Goal: Check status: Check status

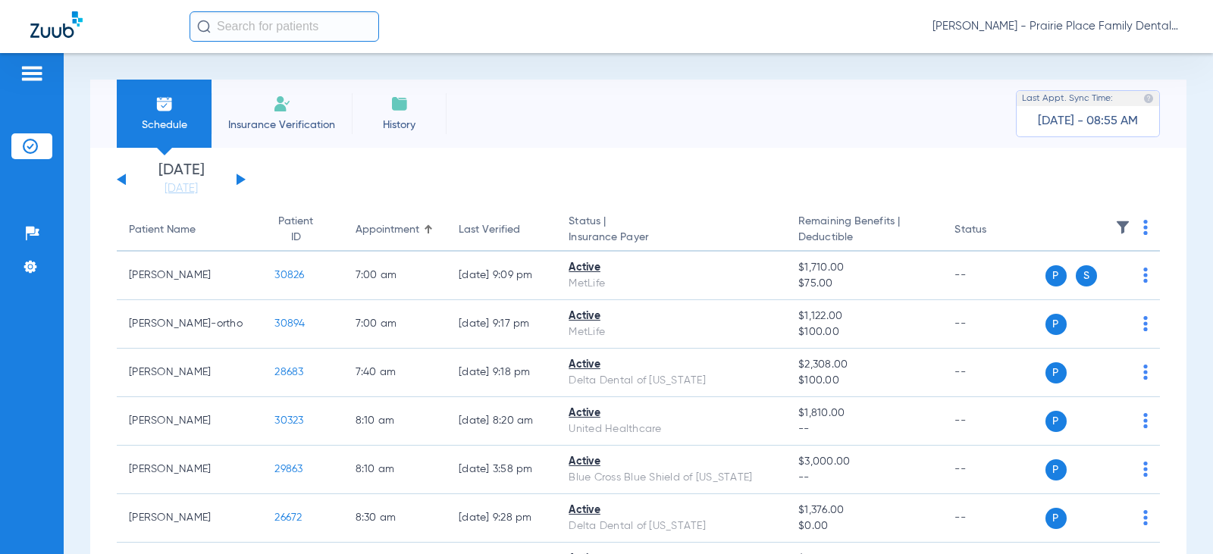
click at [240, 177] on button at bounding box center [241, 179] width 9 height 11
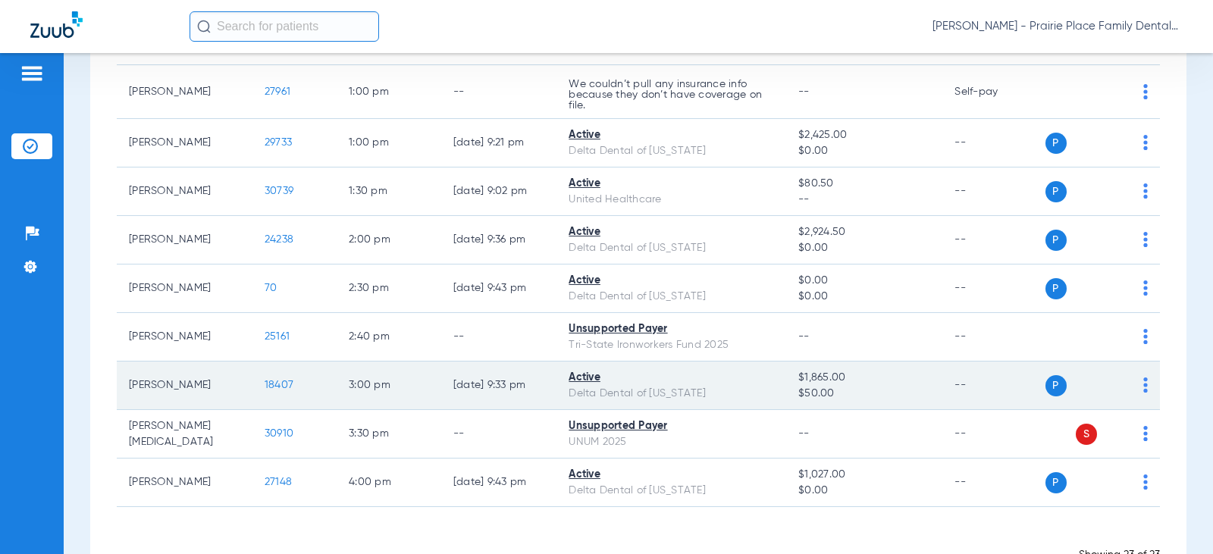
scroll to position [791, 0]
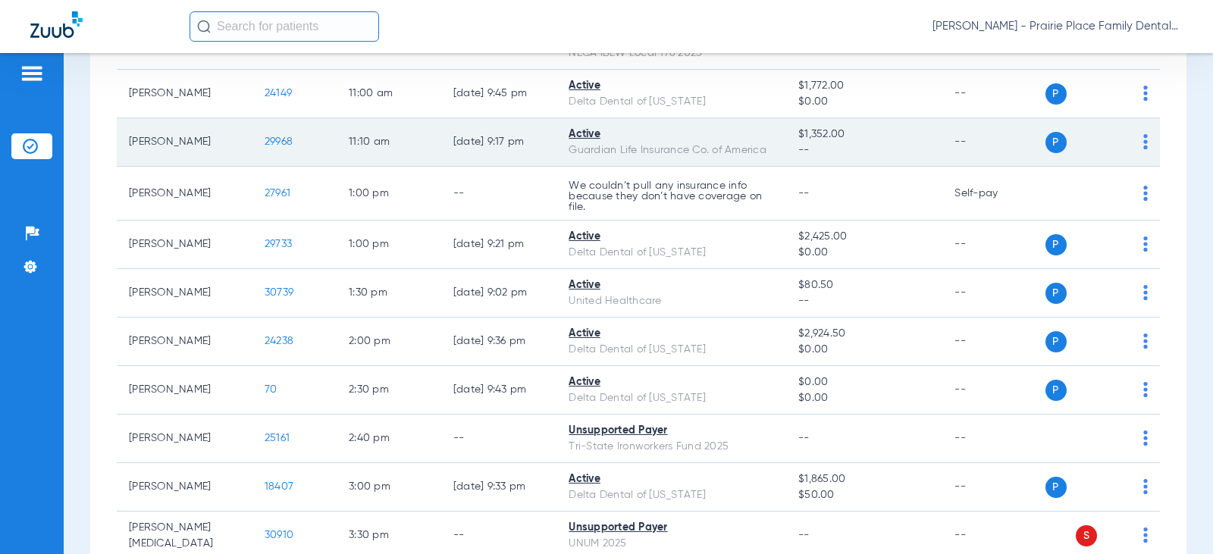
click at [265, 141] on span "29968" at bounding box center [279, 141] width 28 height 11
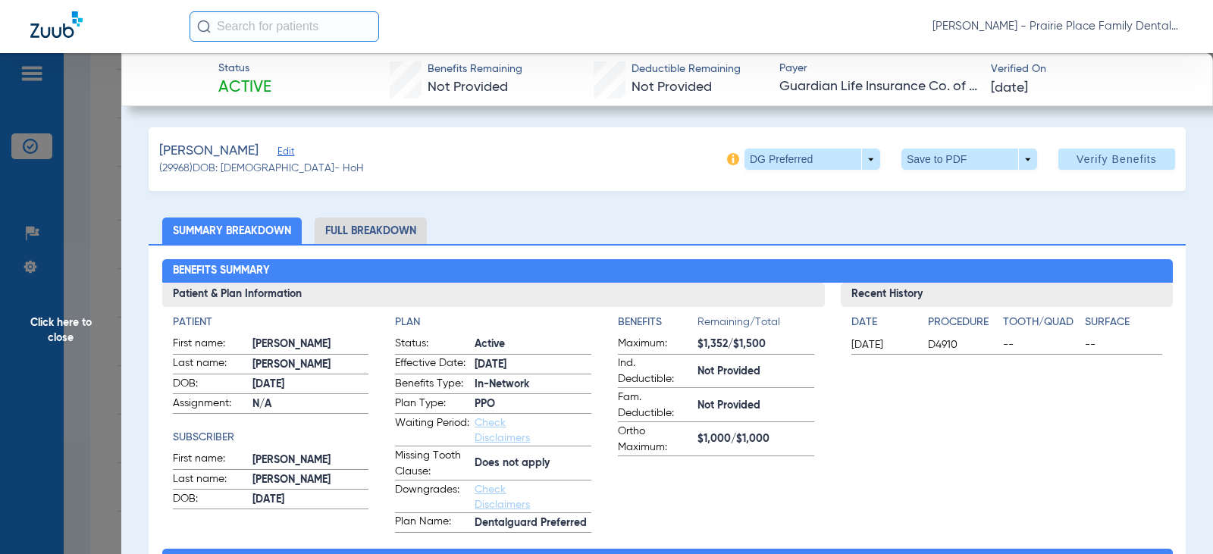
click at [371, 221] on li "Full Breakdown" at bounding box center [371, 231] width 112 height 27
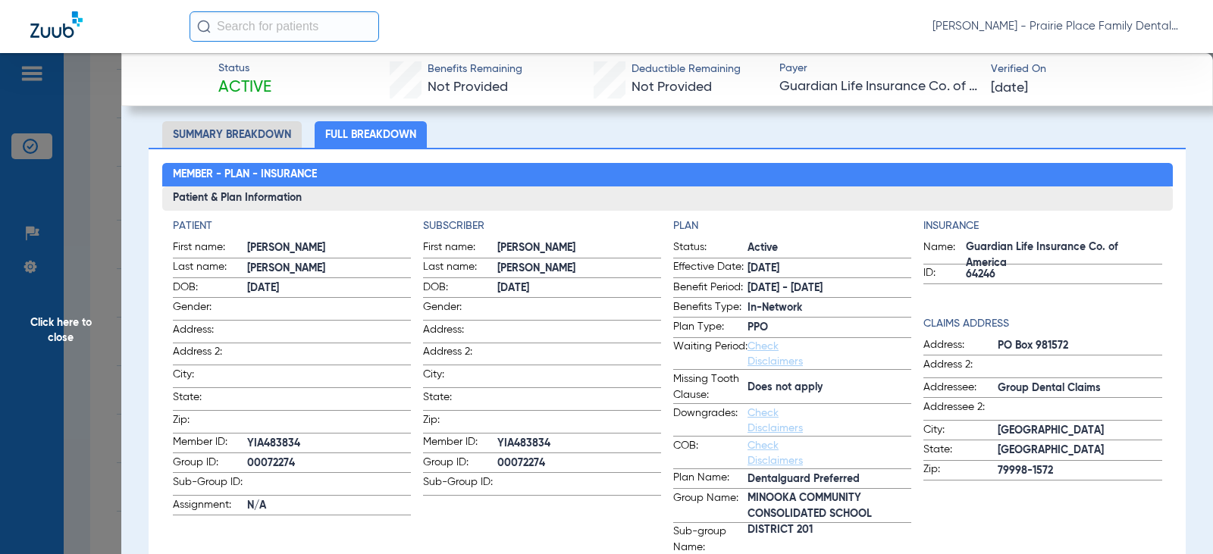
scroll to position [0, 0]
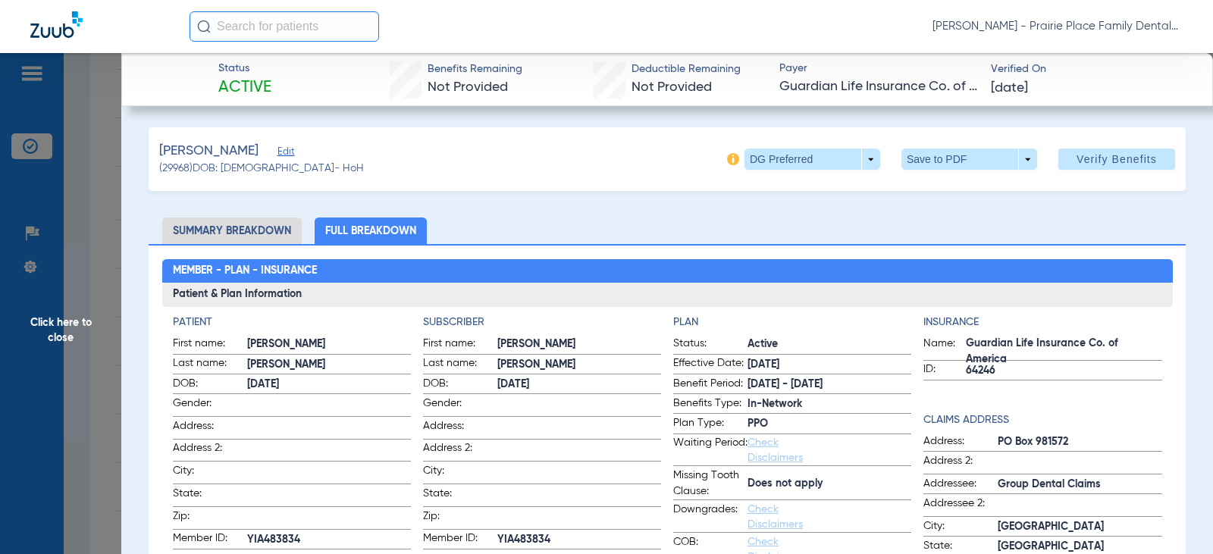
click at [352, 227] on li "Full Breakdown" at bounding box center [371, 231] width 112 height 27
click at [53, 312] on span "Click here to close" at bounding box center [60, 330] width 121 height 554
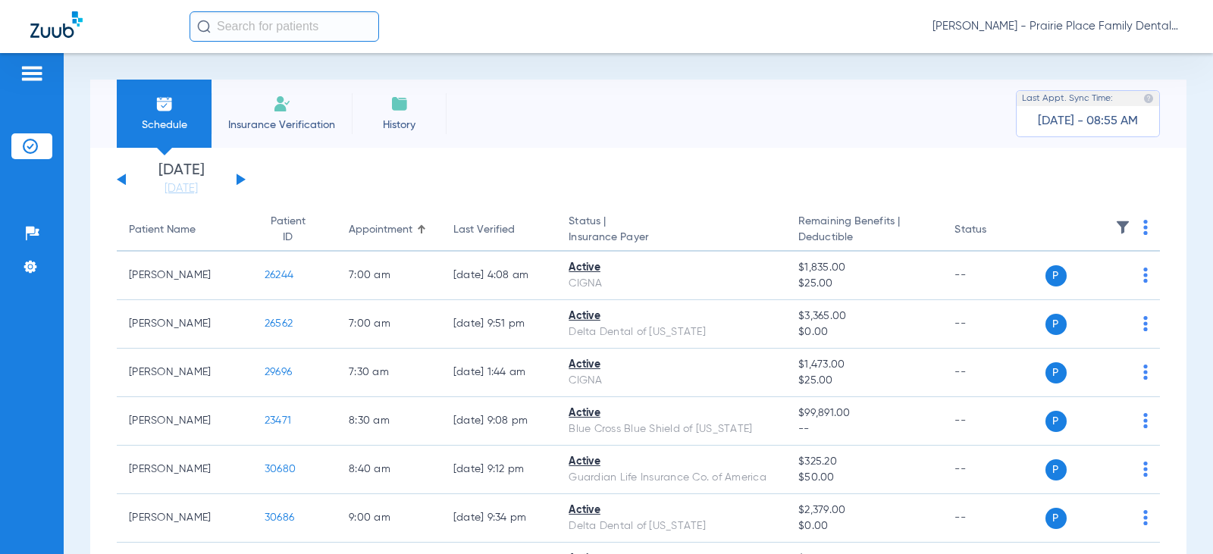
click at [239, 182] on button at bounding box center [241, 179] width 9 height 11
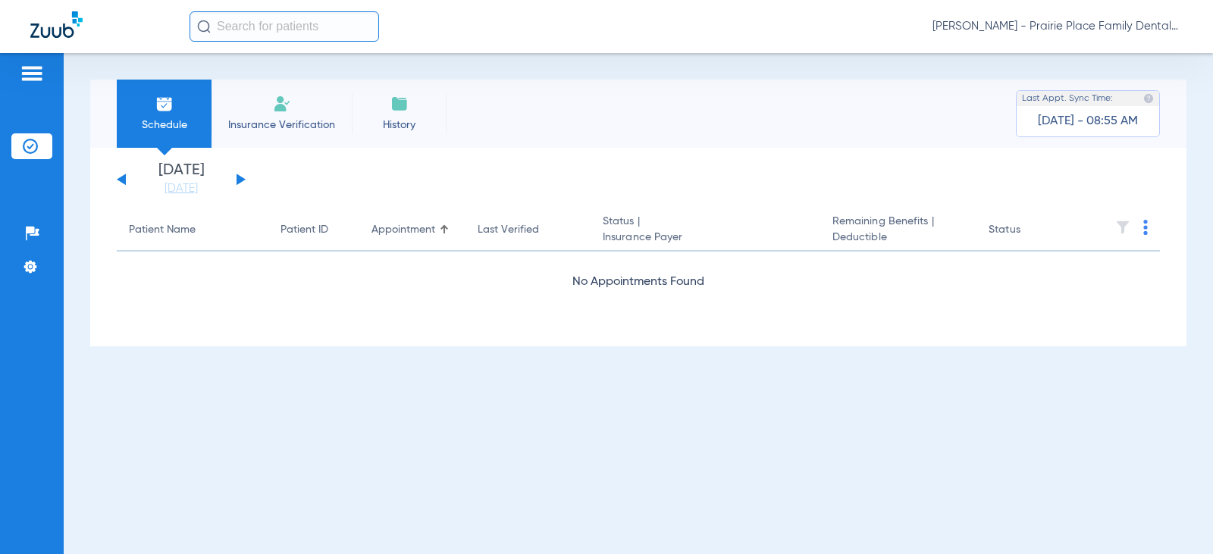
click at [239, 182] on button at bounding box center [241, 179] width 9 height 11
click at [240, 182] on button at bounding box center [241, 179] width 9 height 11
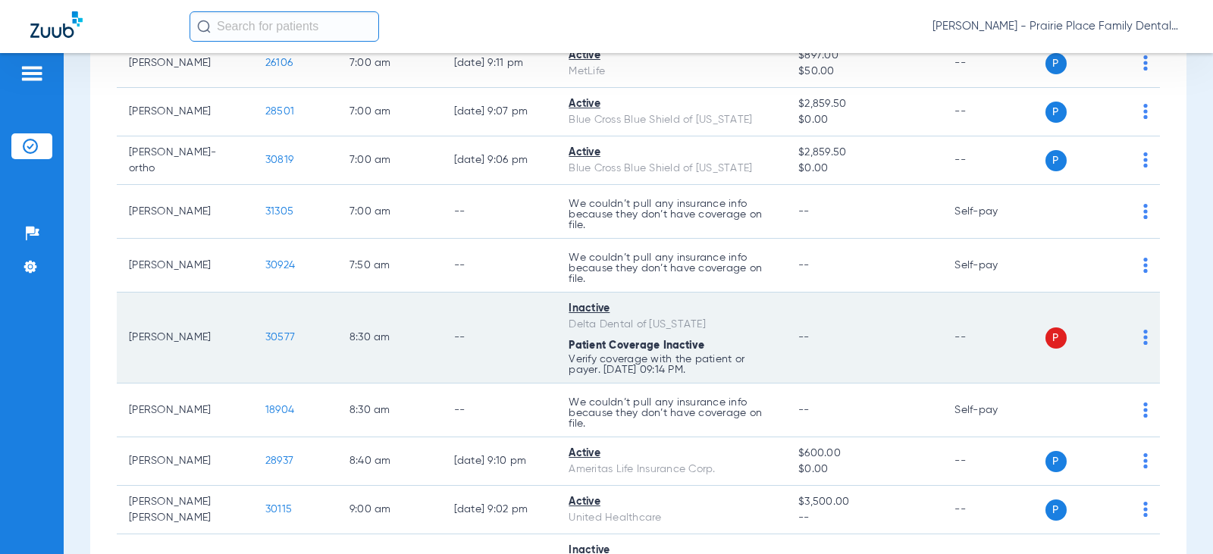
scroll to position [379, 0]
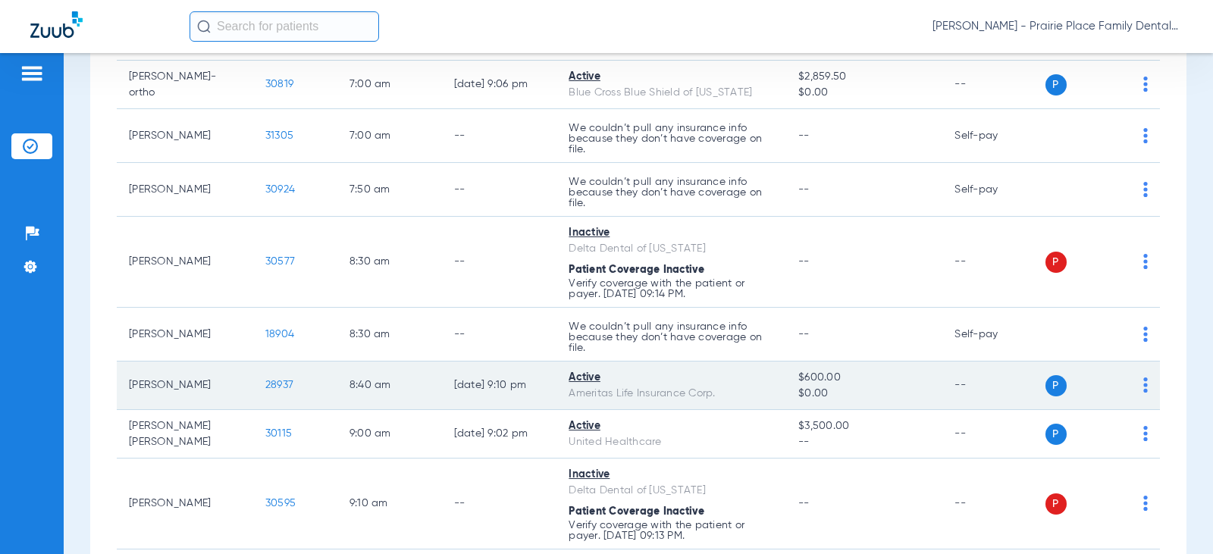
click at [575, 380] on div "Active" at bounding box center [671, 378] width 205 height 16
click at [271, 383] on span "28937" at bounding box center [279, 385] width 28 height 11
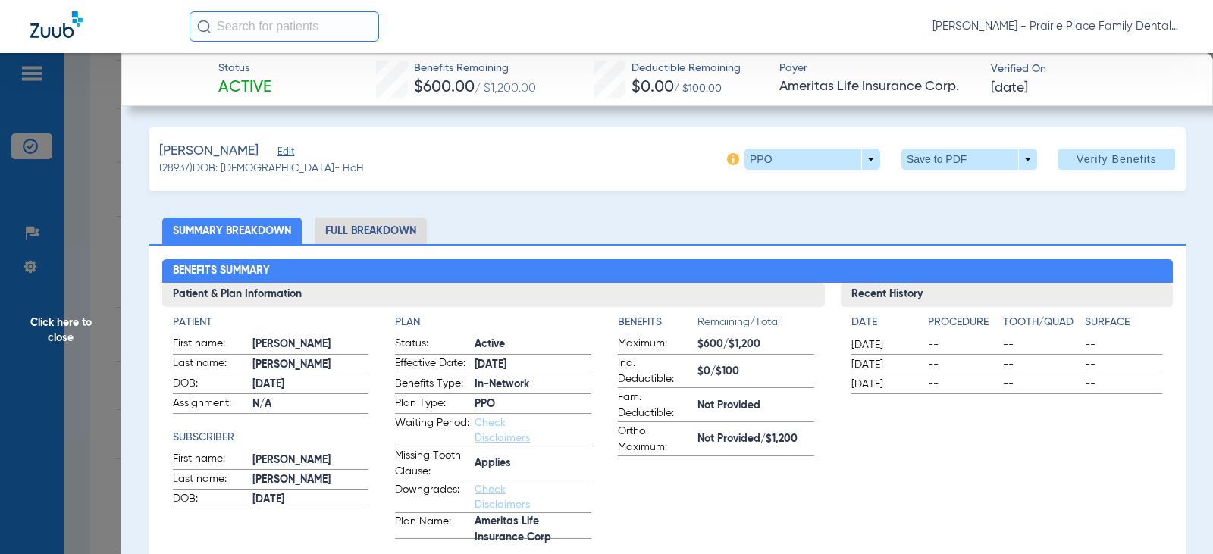
drag, startPoint x: 403, startPoint y: 223, endPoint x: 427, endPoint y: 224, distance: 23.5
click at [403, 223] on li "Full Breakdown" at bounding box center [371, 231] width 112 height 27
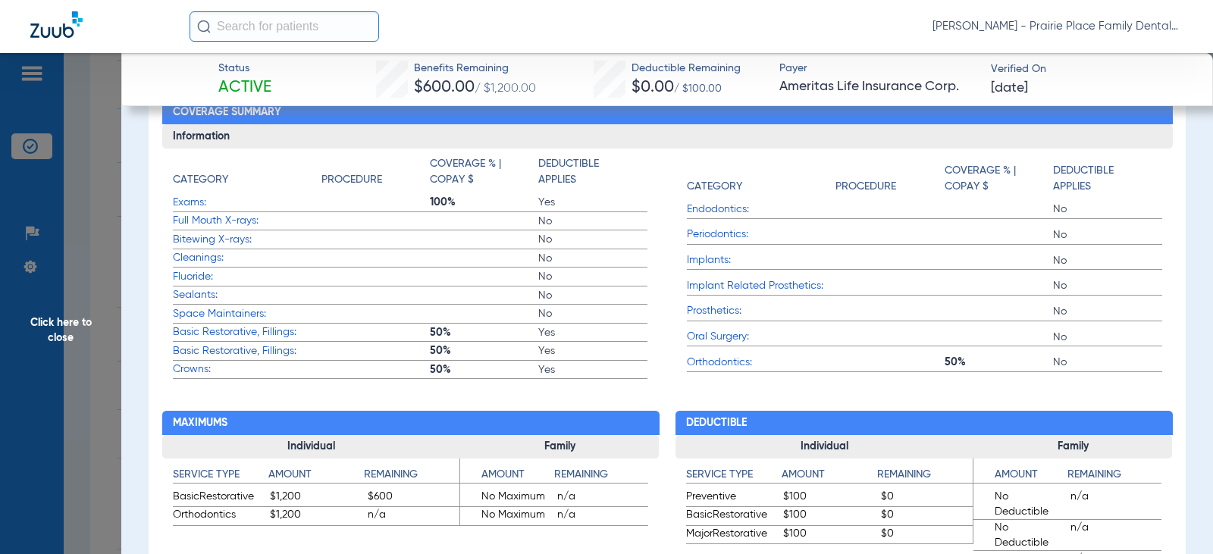
scroll to position [607, 0]
